Goal: Transaction & Acquisition: Download file/media

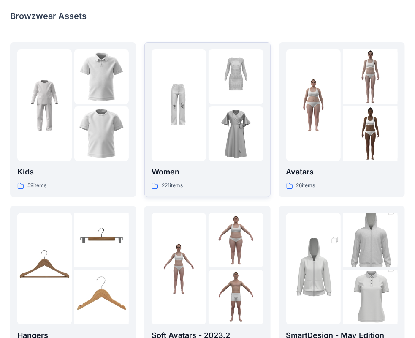
click at [229, 103] on img at bounding box center [235, 76] width 54 height 54
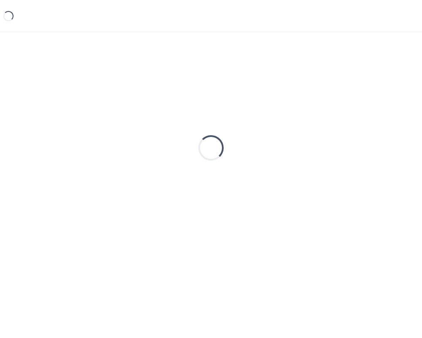
click at [229, 103] on div "Loading..." at bounding box center [211, 147] width 402 height 211
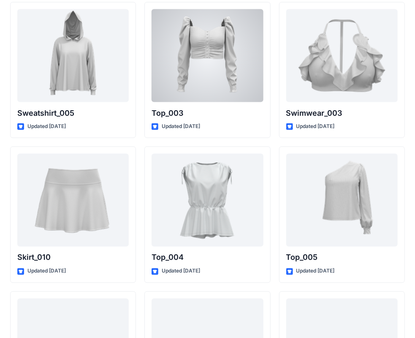
scroll to position [4232, 0]
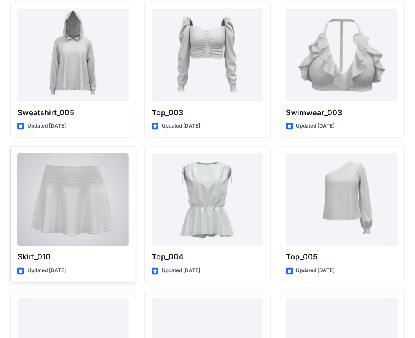
click at [75, 222] on div at bounding box center [72, 199] width 111 height 93
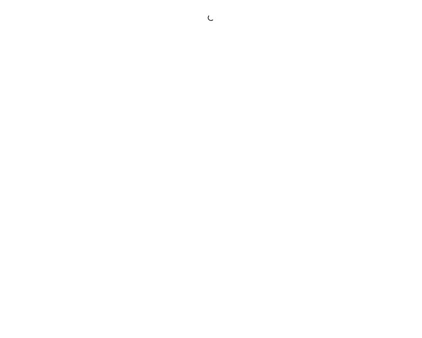
click at [75, 222] on div at bounding box center [211, 169] width 422 height 338
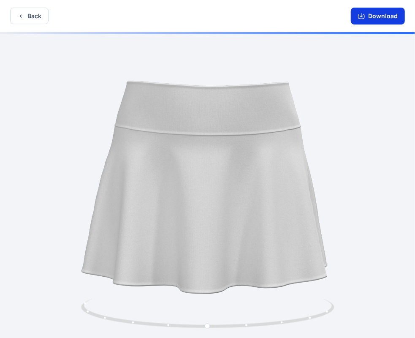
click at [381, 20] on button "Download" at bounding box center [378, 16] width 54 height 17
